Goal: Find specific page/section: Find specific page/section

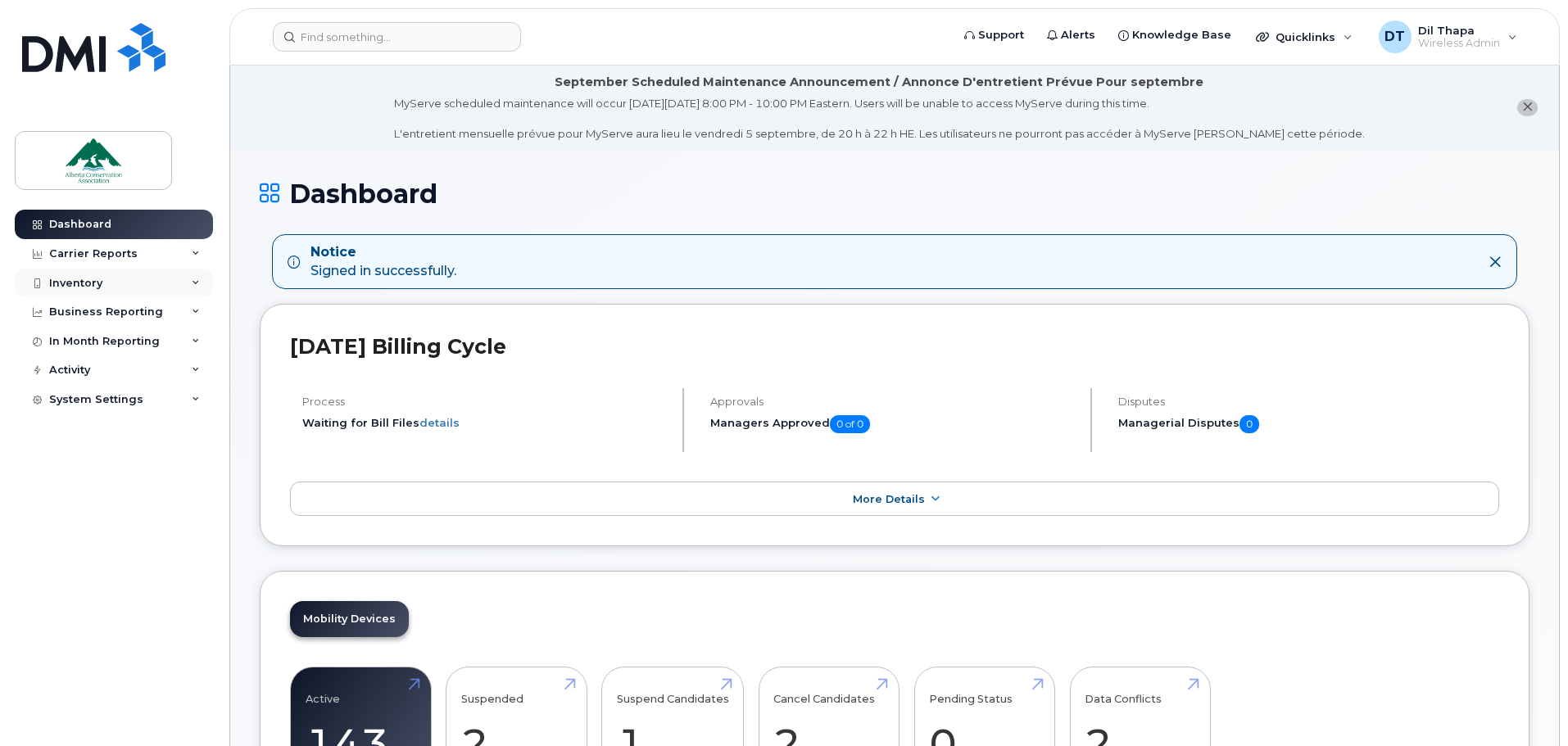
click at [195, 282] on icon at bounding box center [196, 284] width 8 height 8
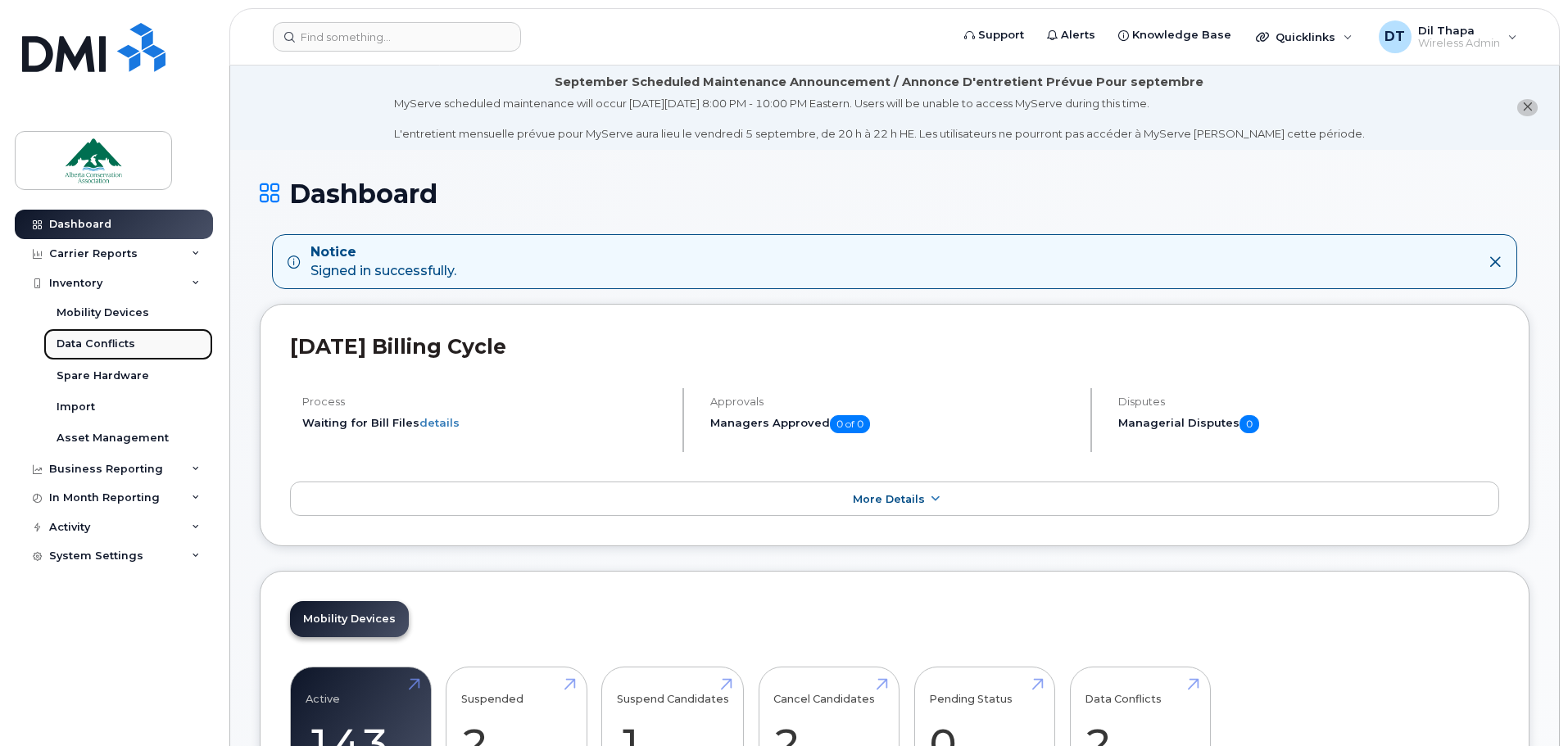
click at [103, 341] on div "Data Conflicts" at bounding box center [95, 344] width 79 height 15
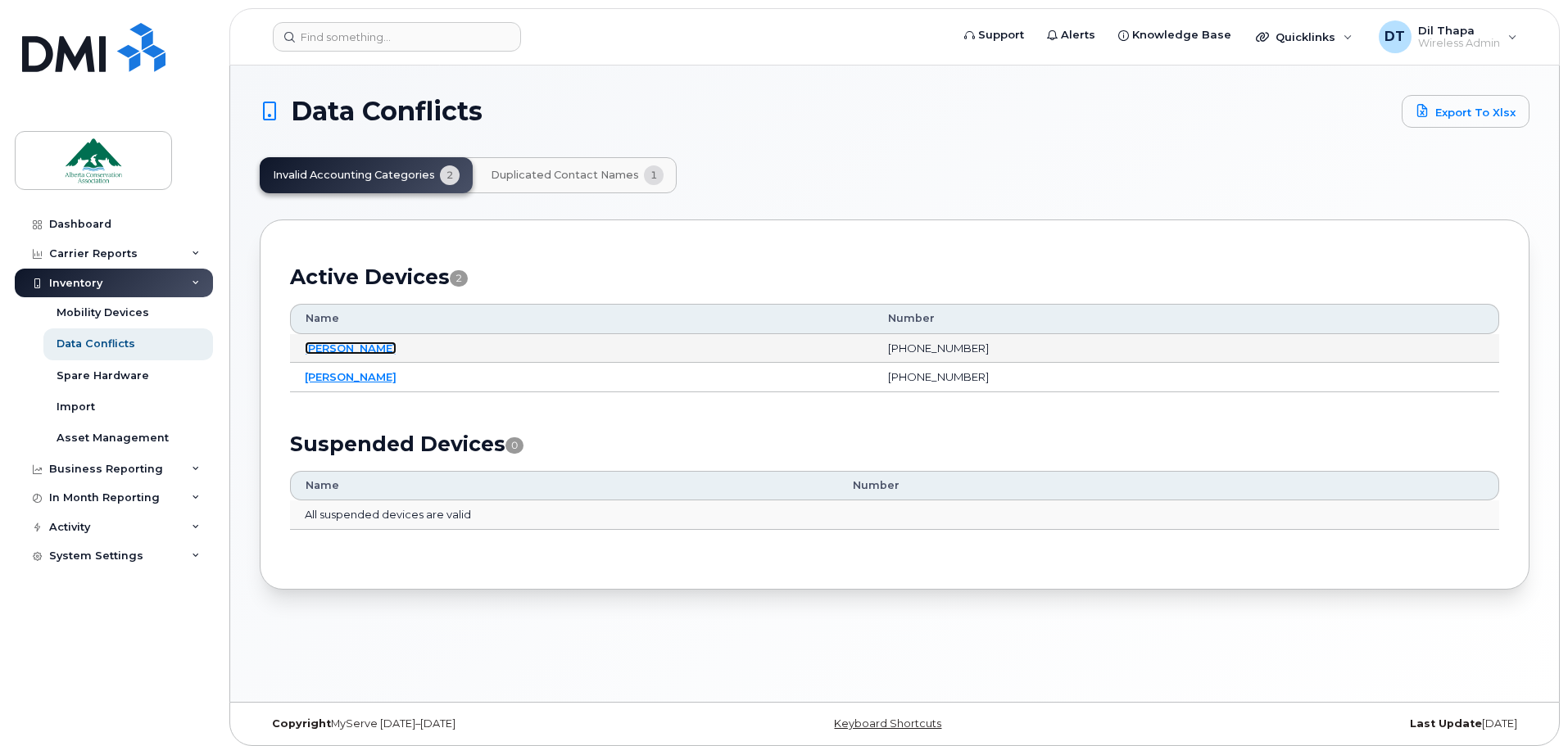
click at [331, 348] on link "[PERSON_NAME]" at bounding box center [351, 348] width 92 height 13
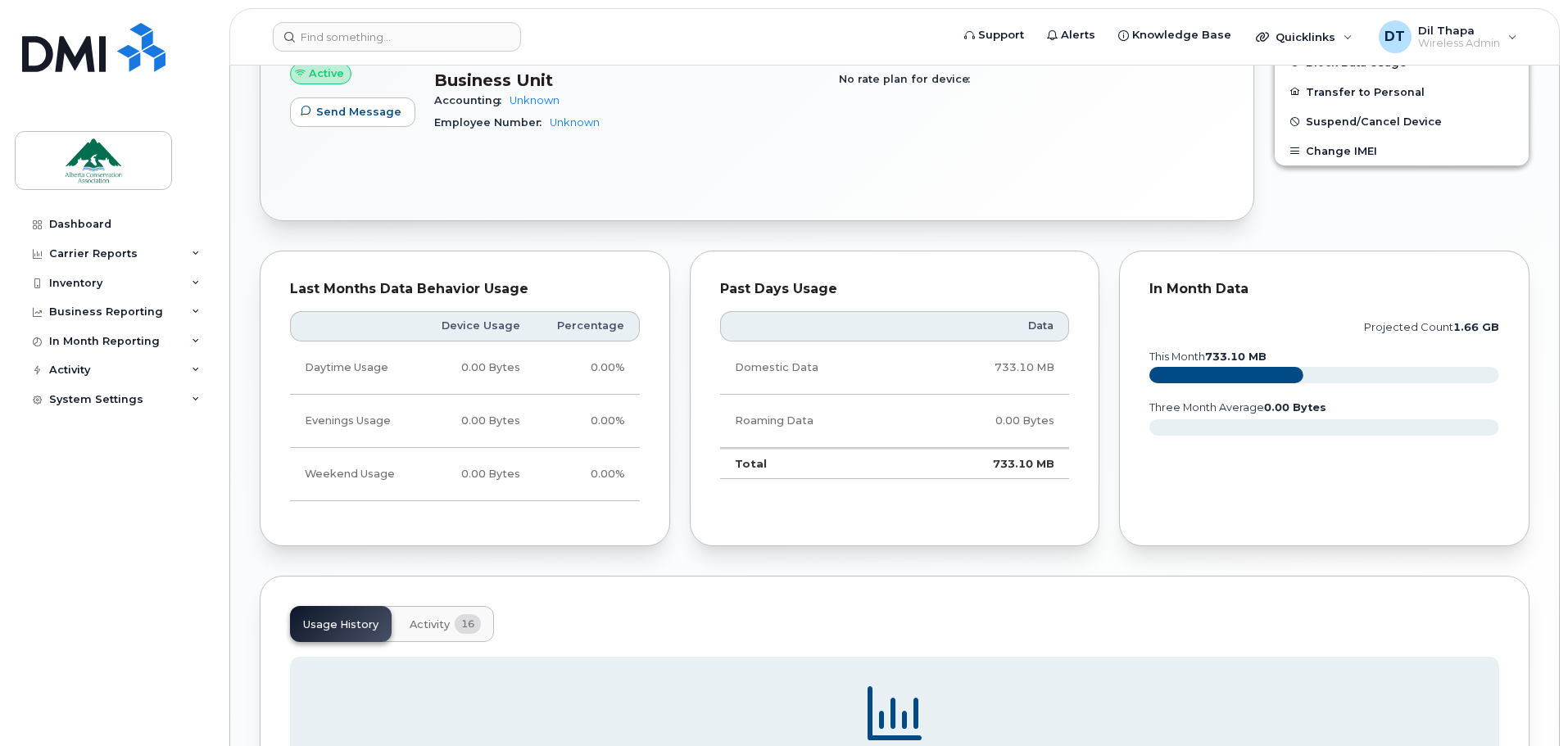
scroll to position [307, 0]
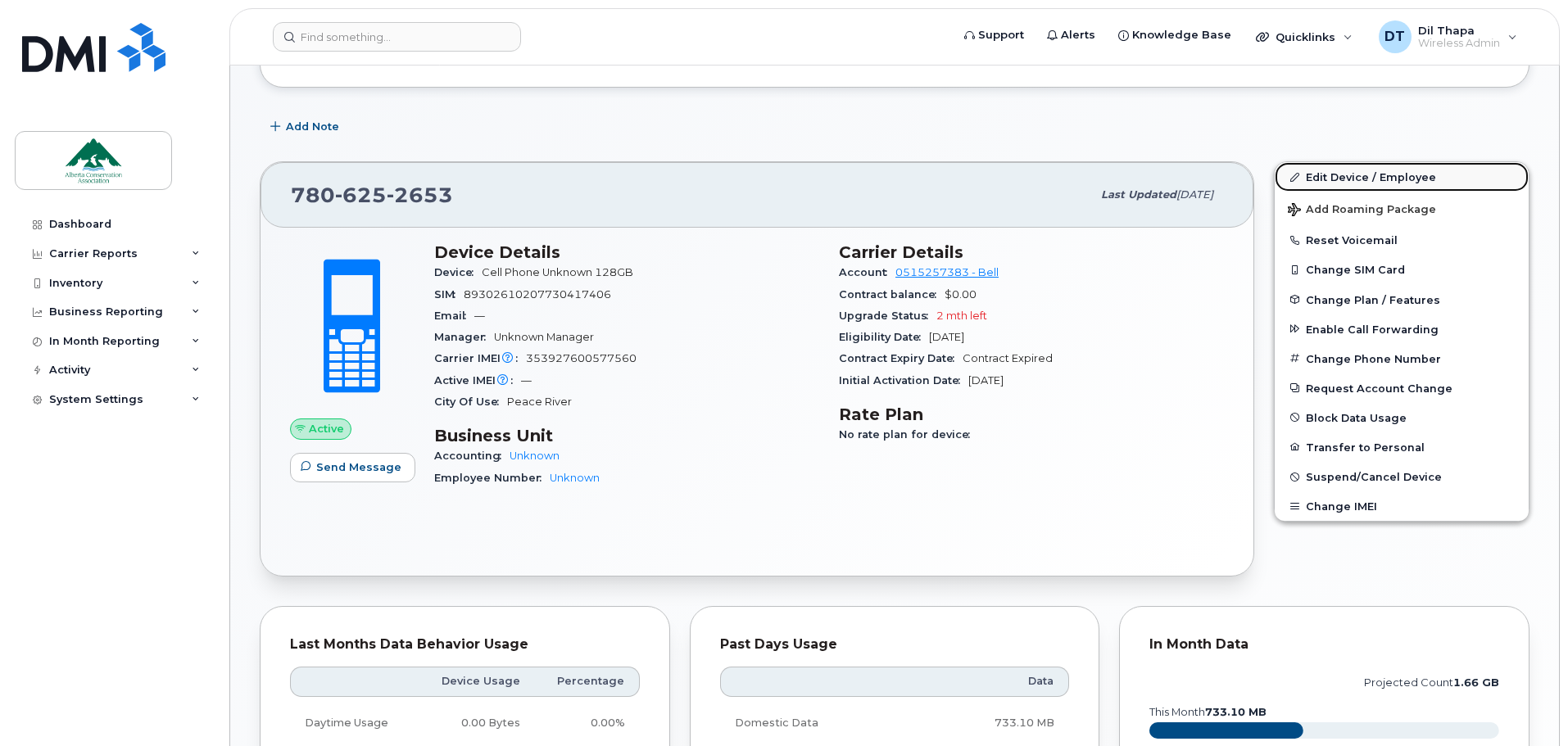
click at [1369, 178] on link "Edit Device / Employee" at bounding box center [1401, 177] width 254 height 29
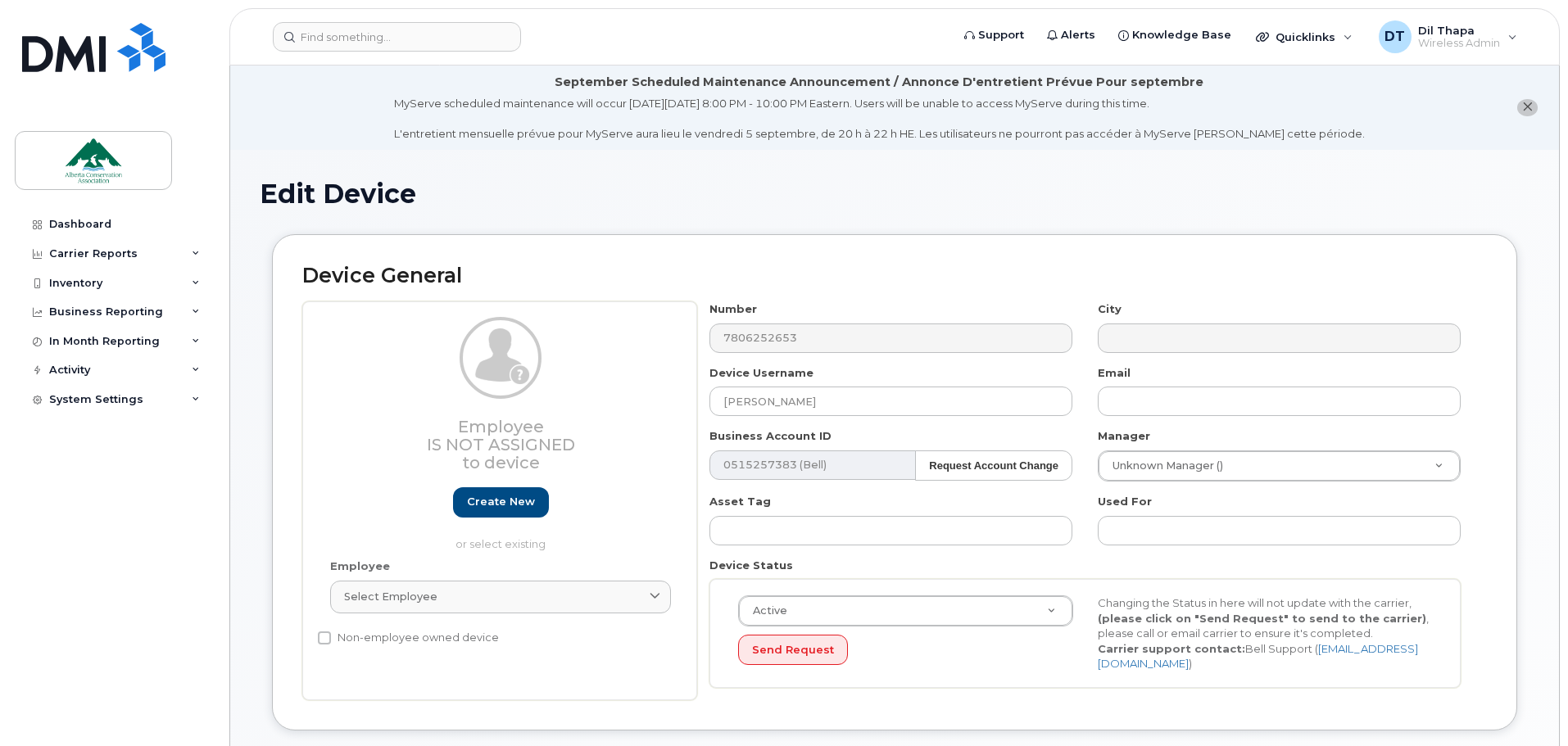
select select "84341"
click at [1530, 106] on icon "close notification" at bounding box center [1527, 106] width 11 height 11
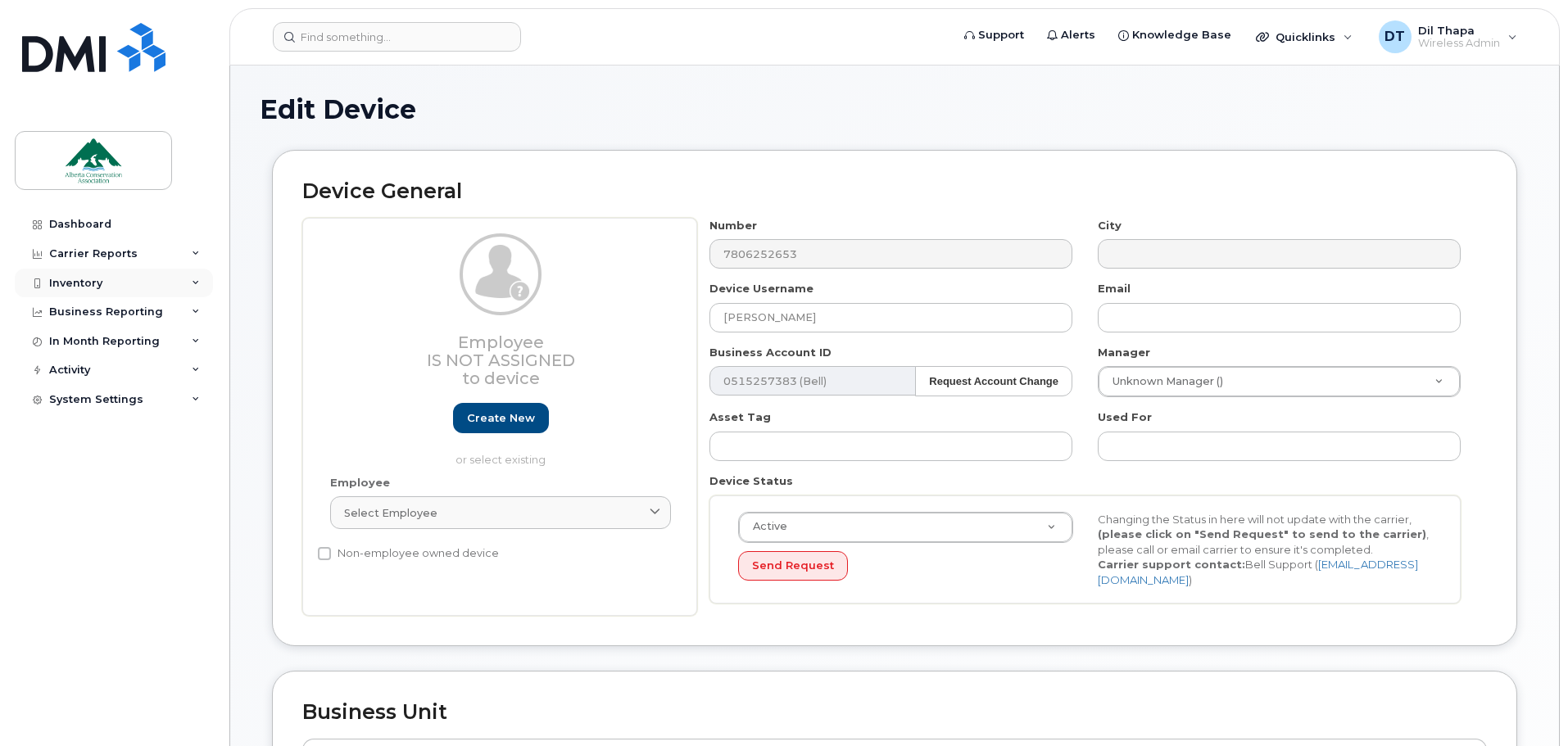
click at [97, 277] on div "Inventory" at bounding box center [76, 284] width 54 height 13
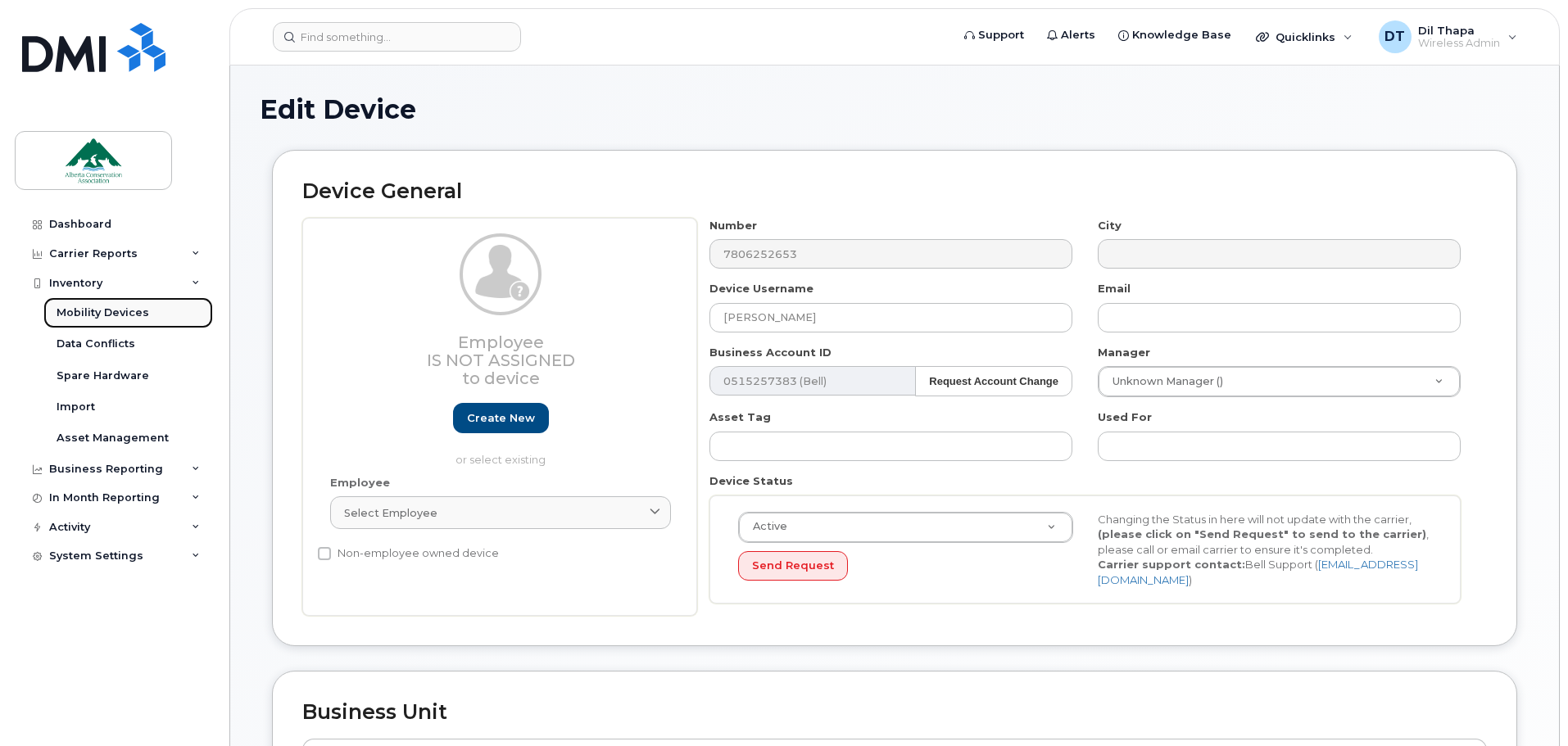
click at [94, 316] on div "Mobility Devices" at bounding box center [102, 313] width 93 height 15
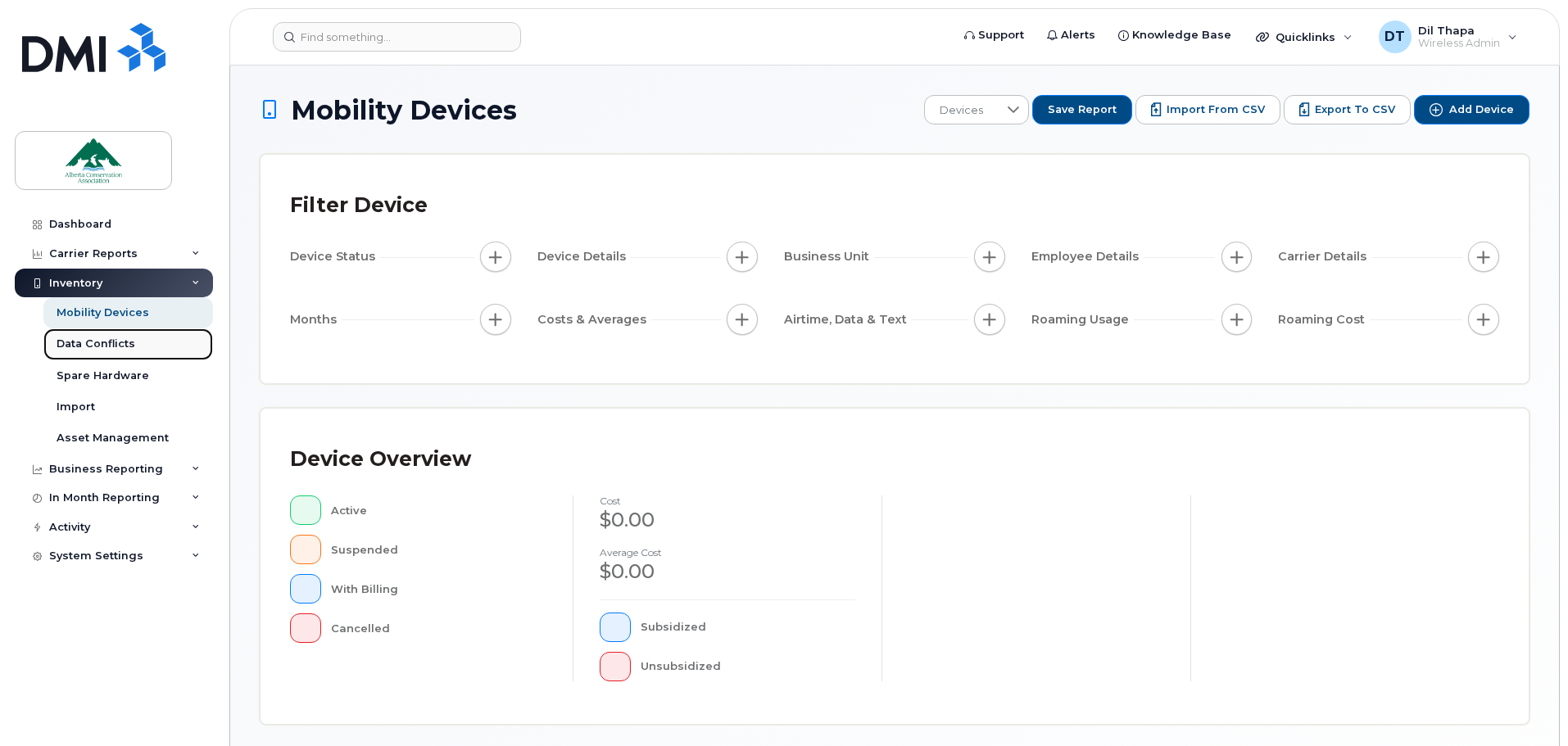
click at [94, 344] on div "Data Conflicts" at bounding box center [95, 344] width 79 height 15
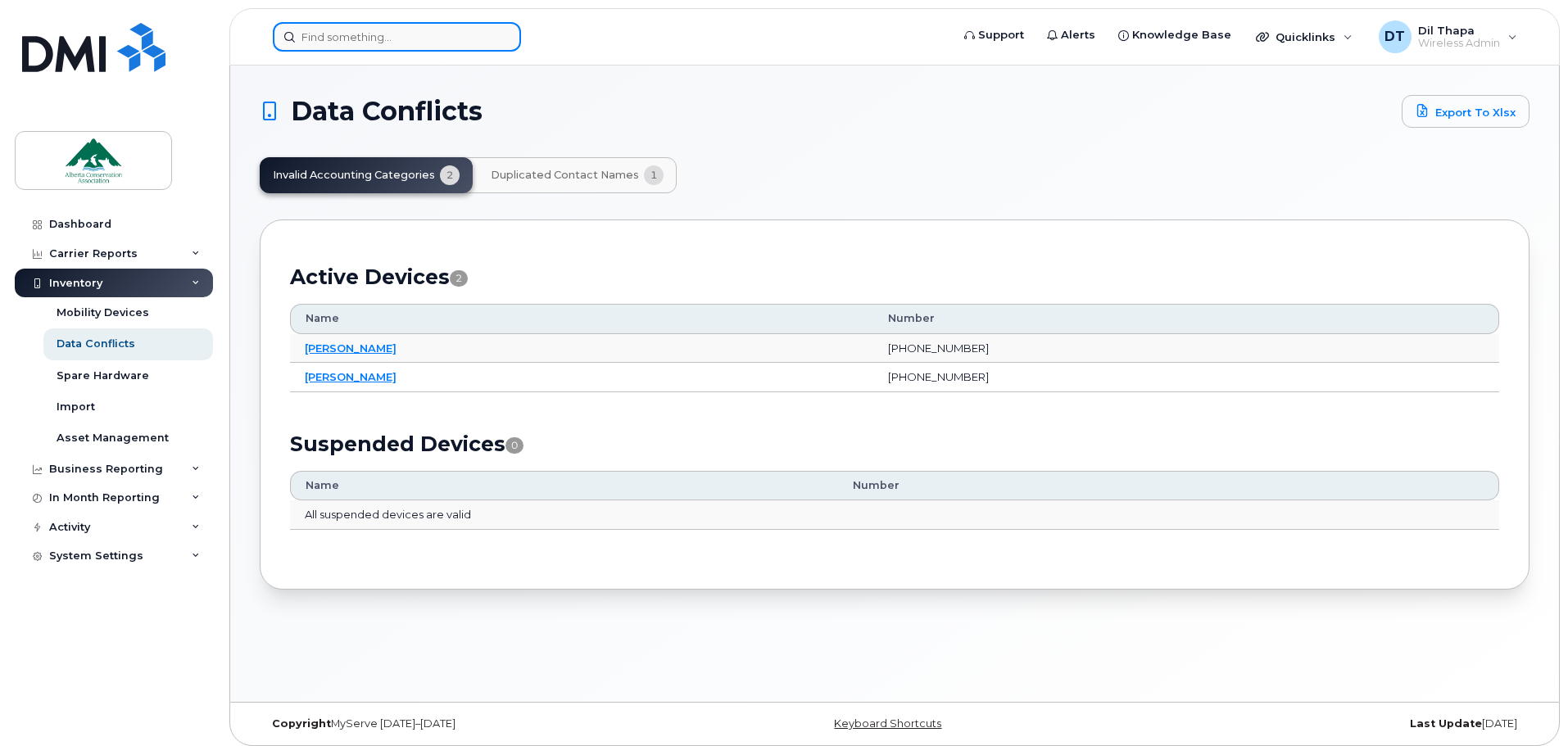
click at [358, 29] on input at bounding box center [397, 36] width 248 height 29
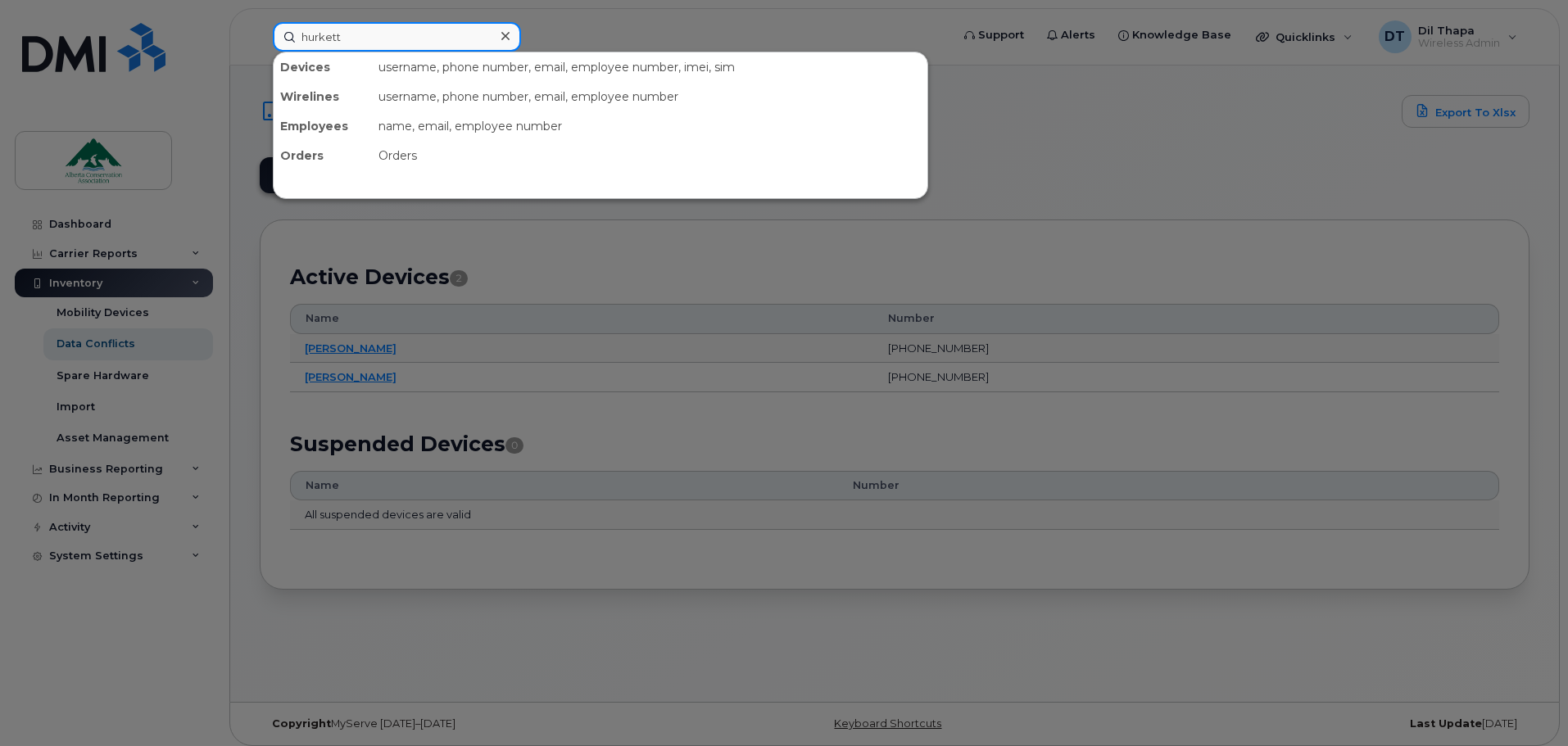
type input "hurkett"
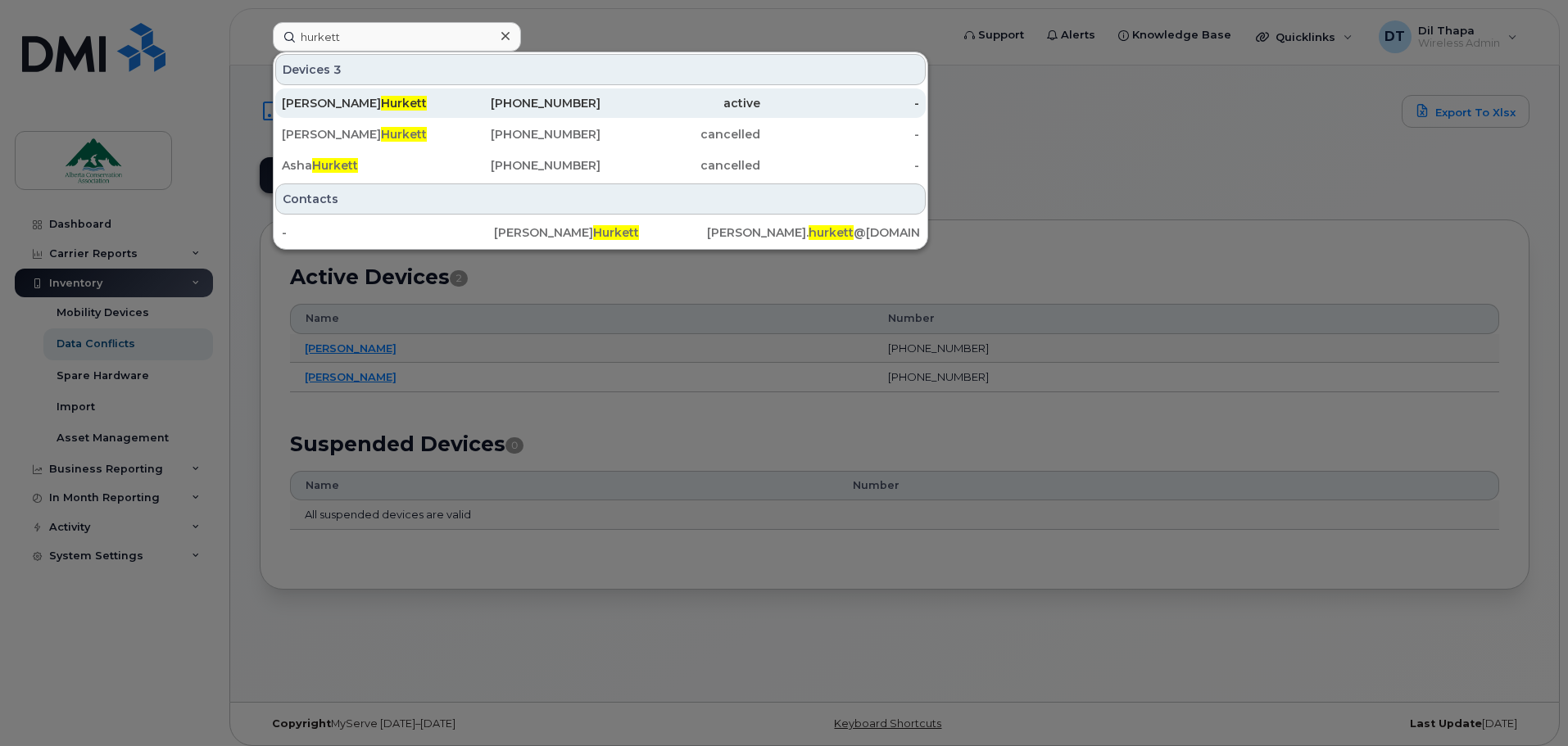
click at [381, 105] on span "Hurkett" at bounding box center [404, 103] width 46 height 15
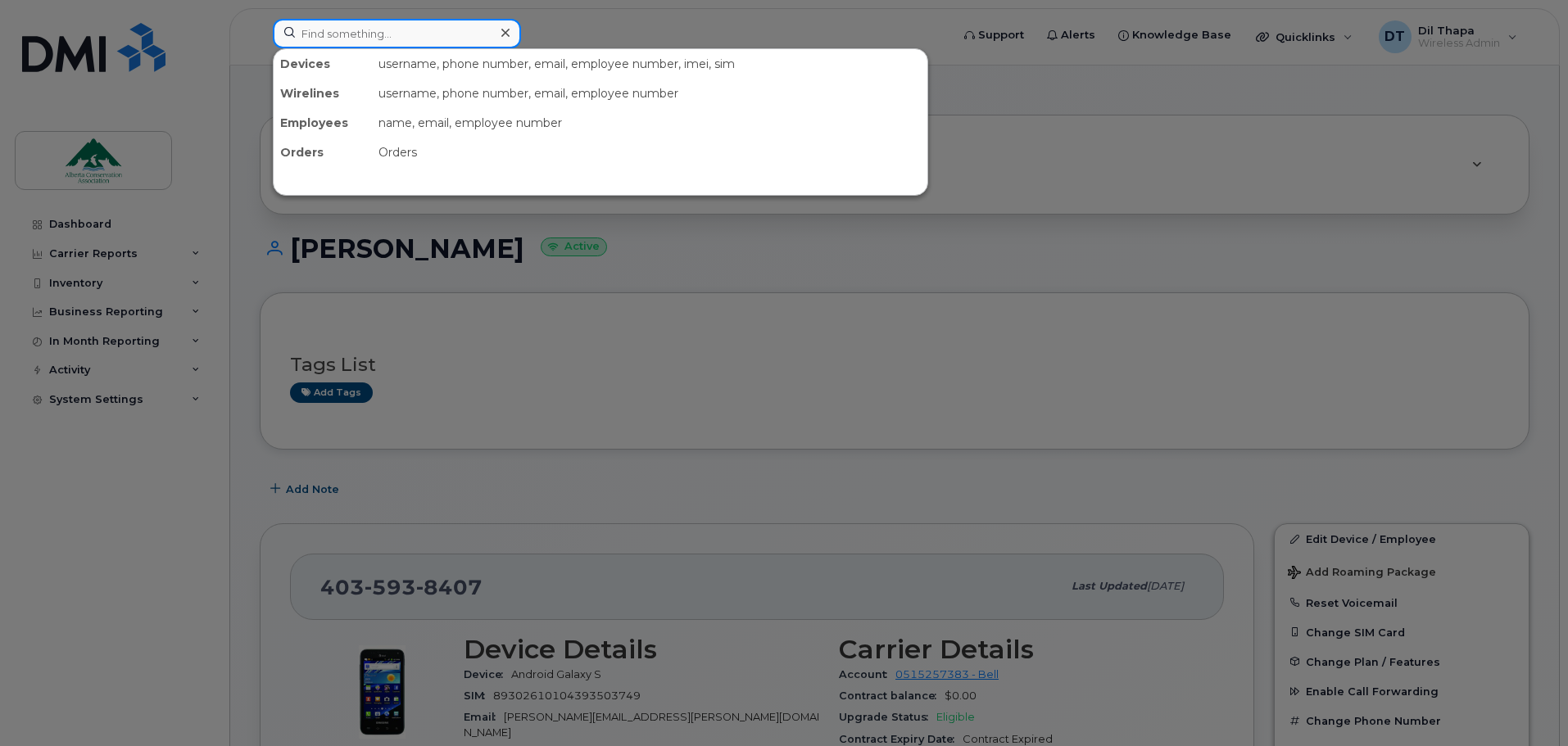
click at [352, 38] on input at bounding box center [397, 33] width 248 height 29
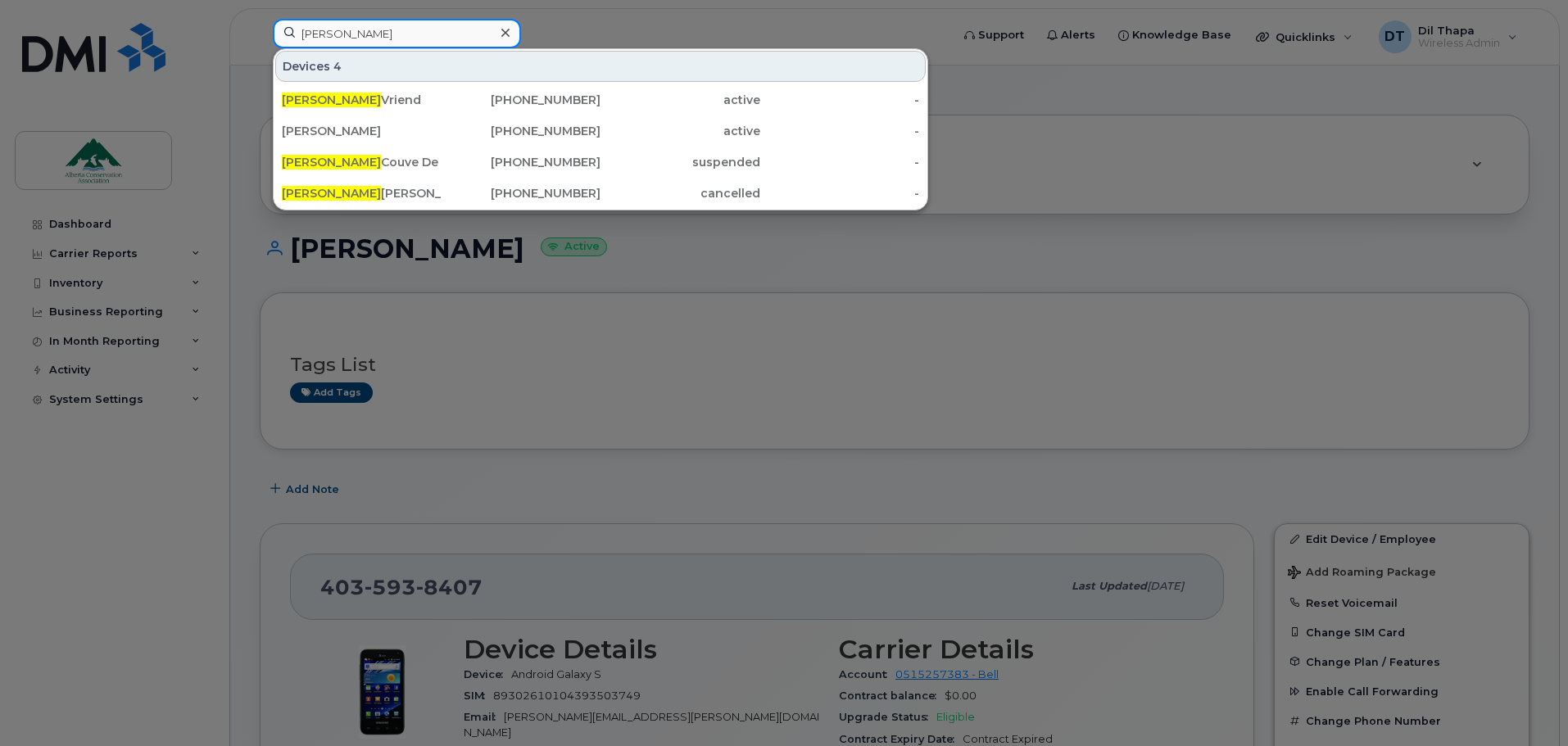
type input "sarah"
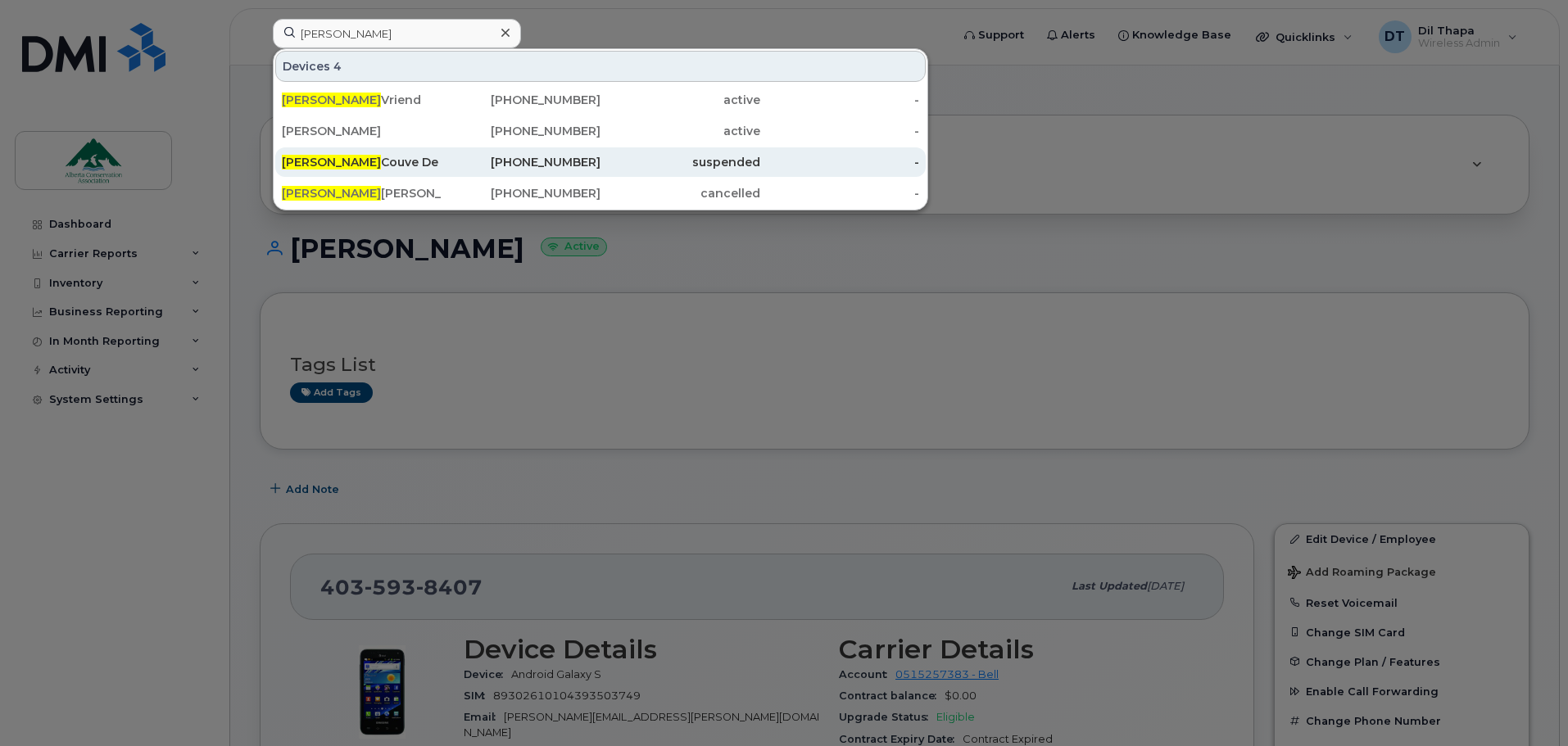
click at [352, 162] on div "Sarah Couve De Murville" at bounding box center [361, 162] width 160 height 17
